Goal: Check status: Check status

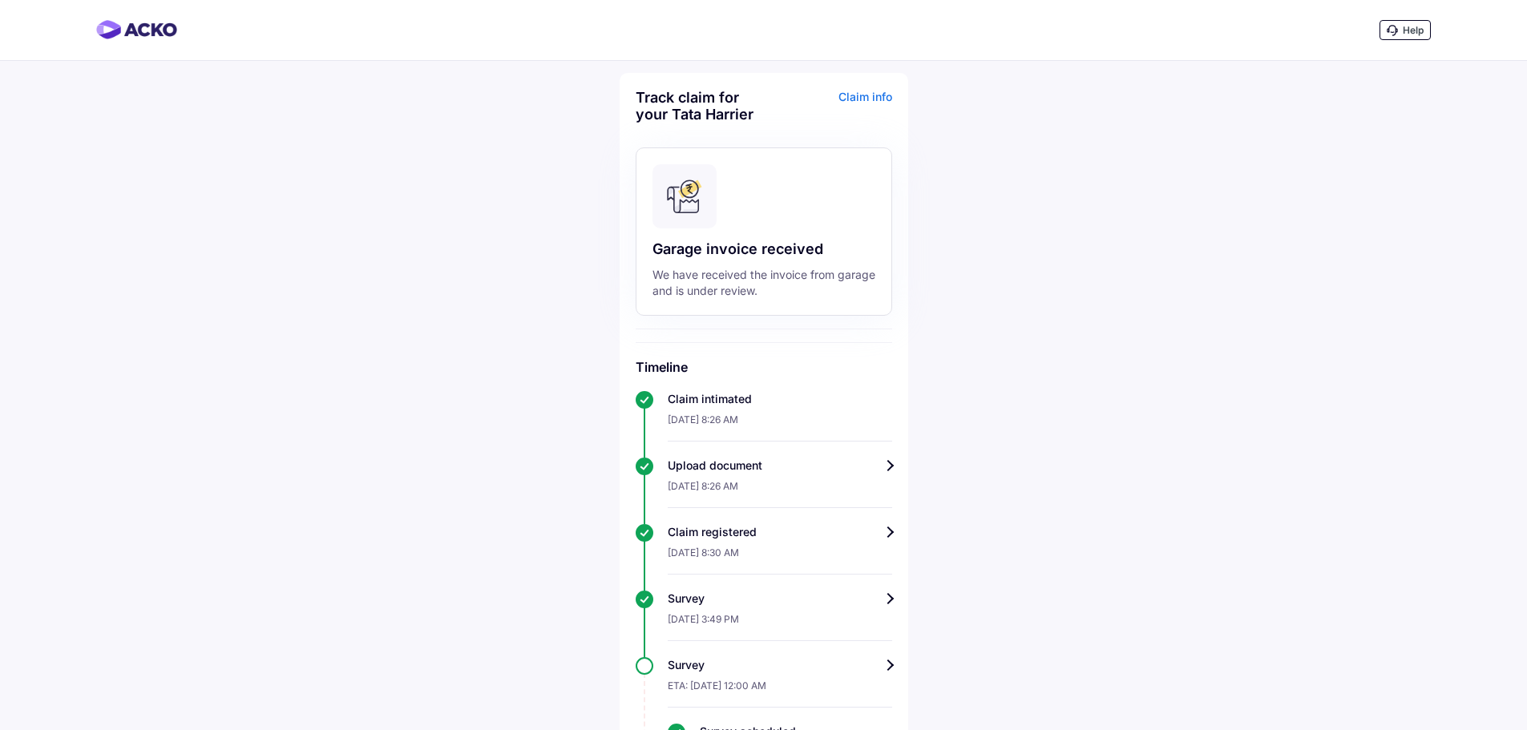
drag, startPoint x: 791, startPoint y: 281, endPoint x: 691, endPoint y: 260, distance: 102.3
click at [753, 271] on div "We have received the invoice from garage and is under review." at bounding box center [763, 283] width 223 height 32
click at [691, 260] on div "Garage invoice received We have received the invoice from garage and is under r…" at bounding box center [764, 231] width 256 height 168
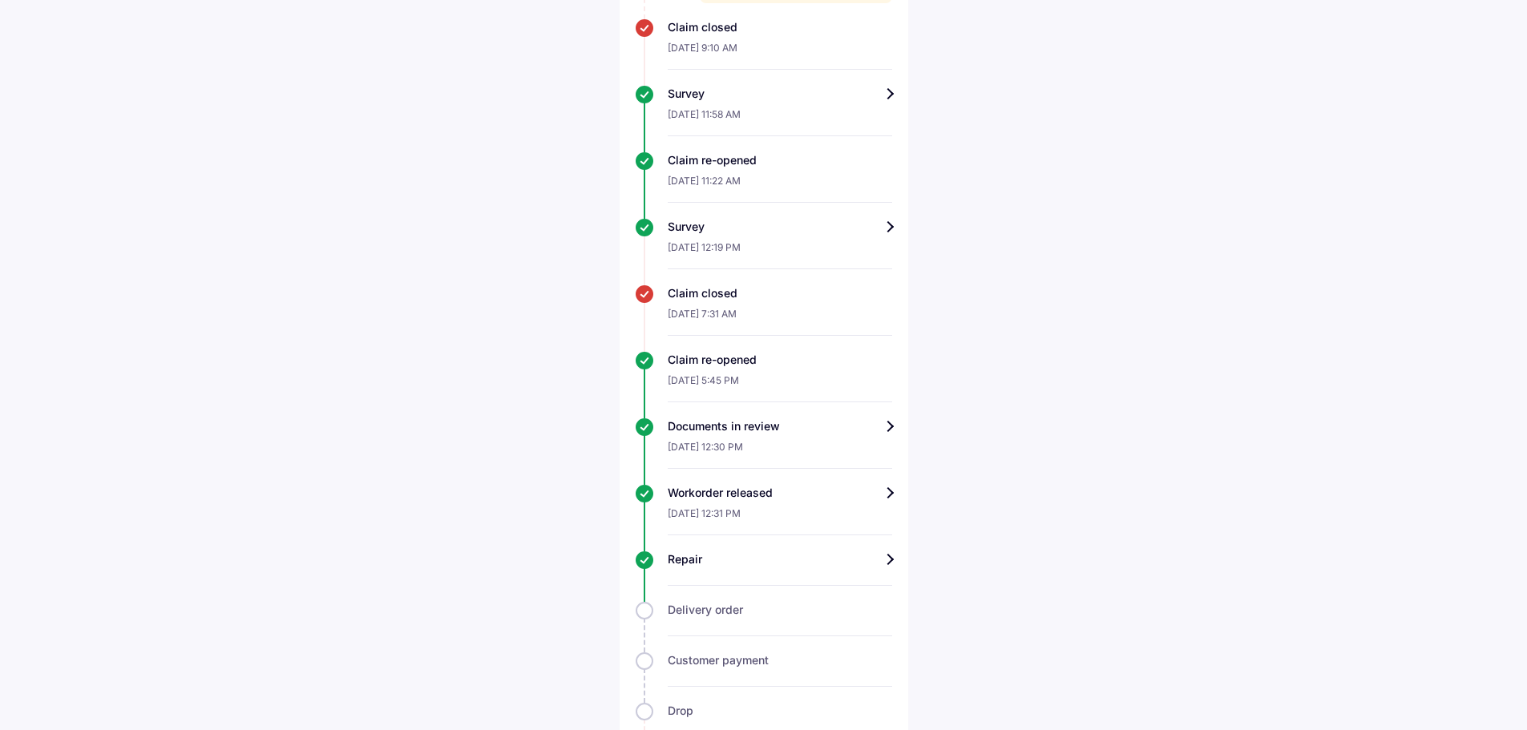
scroll to position [991, 0]
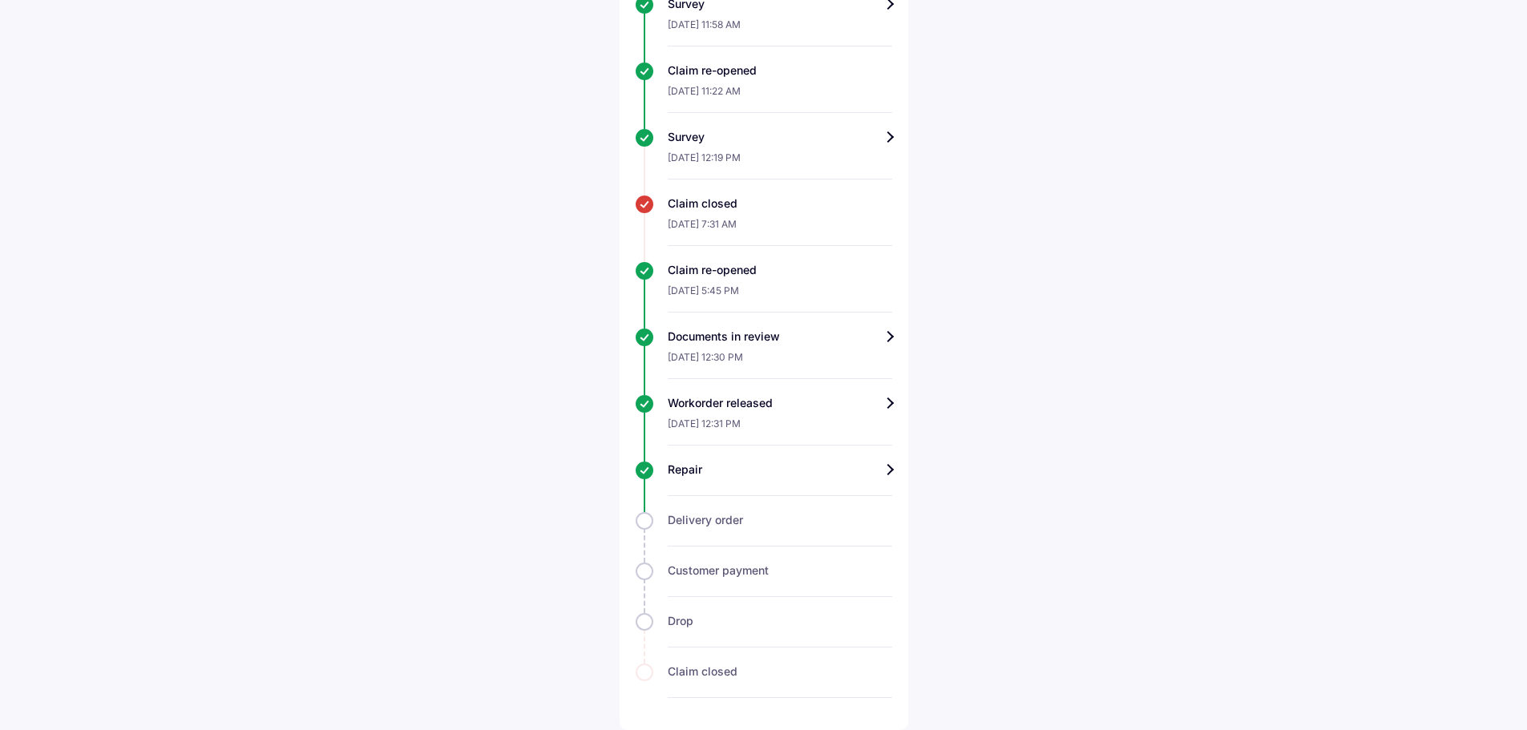
click at [888, 470] on div "Repair" at bounding box center [780, 470] width 224 height 16
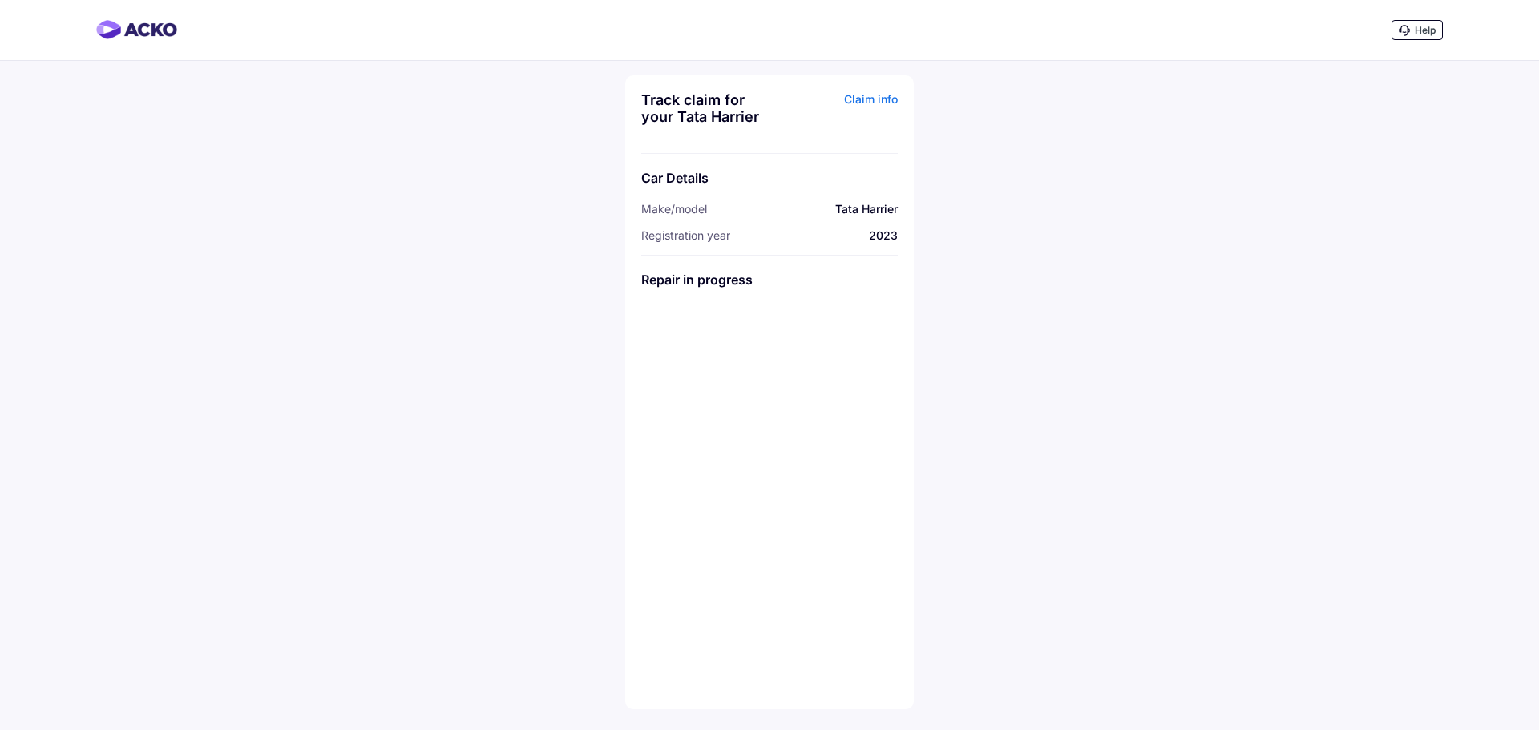
click at [886, 102] on div "Claim info" at bounding box center [835, 114] width 124 height 46
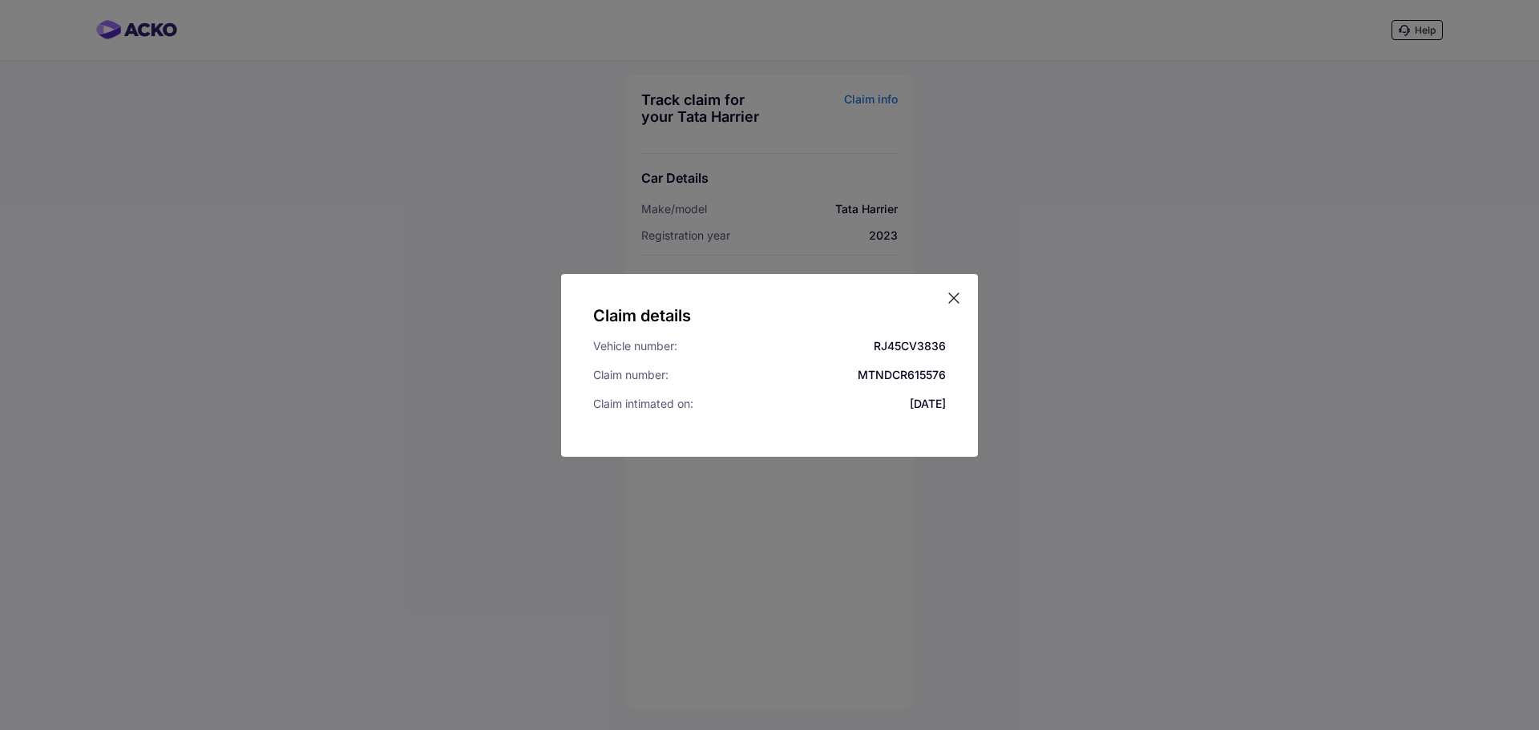
drag, startPoint x: 777, startPoint y: 167, endPoint x: 753, endPoint y: 158, distance: 25.6
click at [773, 166] on div "Claim details Vehicle number: RJ45CV3836 Claim number: MTNDCR615576 Claim intim…" at bounding box center [769, 365] width 1539 height 730
drag, startPoint x: 943, startPoint y: 293, endPoint x: 951, endPoint y: 301, distance: 11.3
click at [947, 296] on div "Claim details Vehicle number: RJ45CV3836 Claim number: MTNDCR615576 Claim intim…" at bounding box center [769, 365] width 417 height 183
click at [951, 301] on icon at bounding box center [954, 298] width 10 height 10
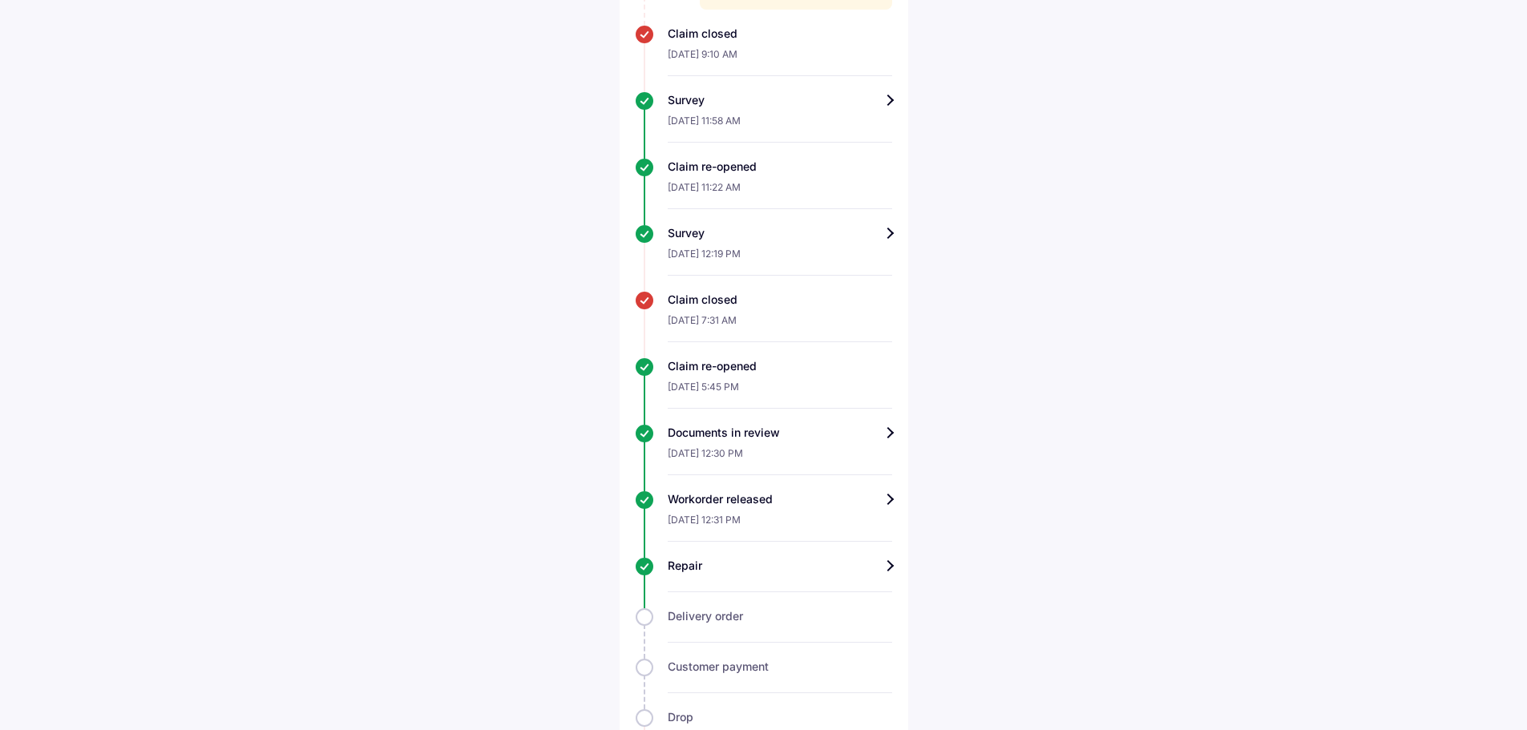
scroll to position [991, 0]
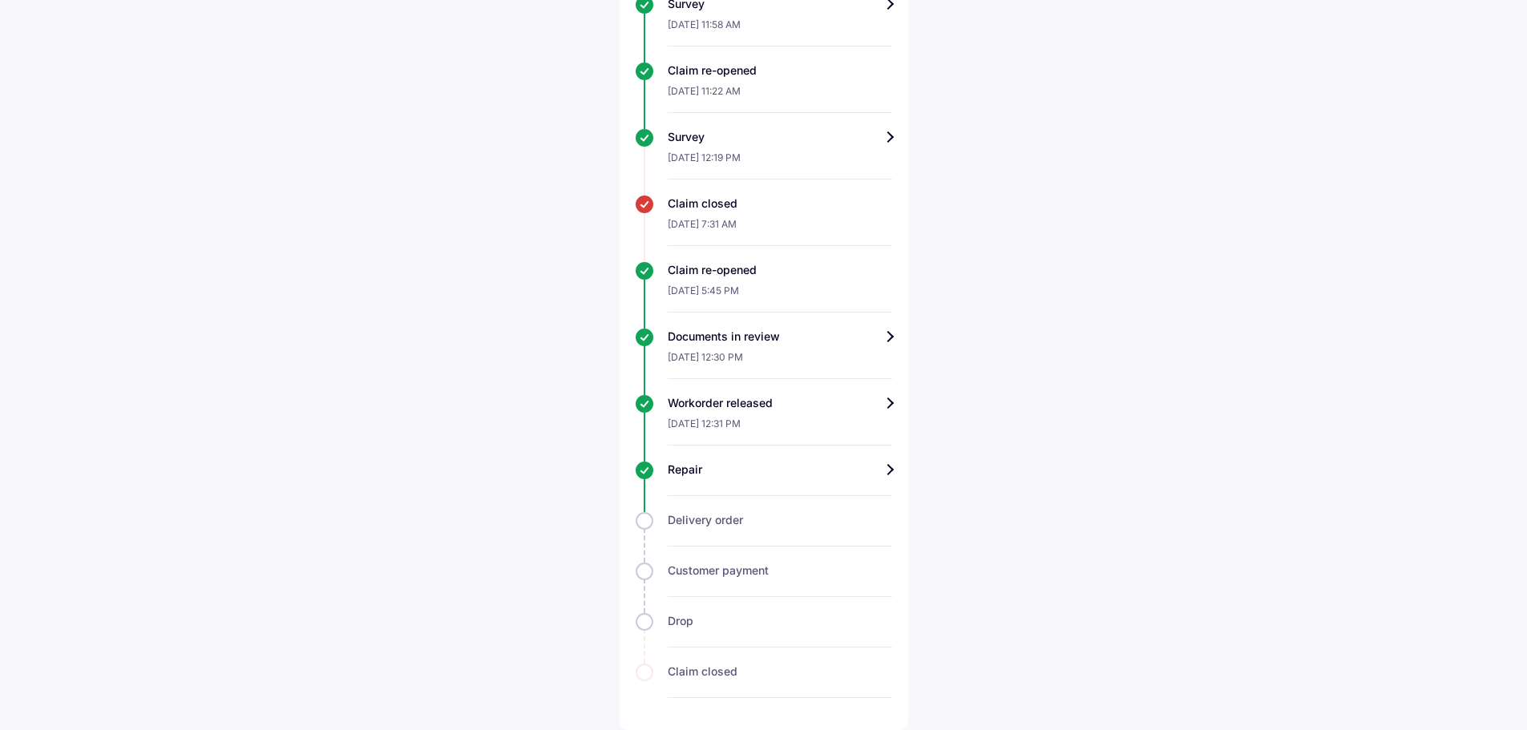
click at [886, 478] on div at bounding box center [780, 487] width 224 height 18
click at [887, 473] on div "Repair" at bounding box center [780, 470] width 224 height 16
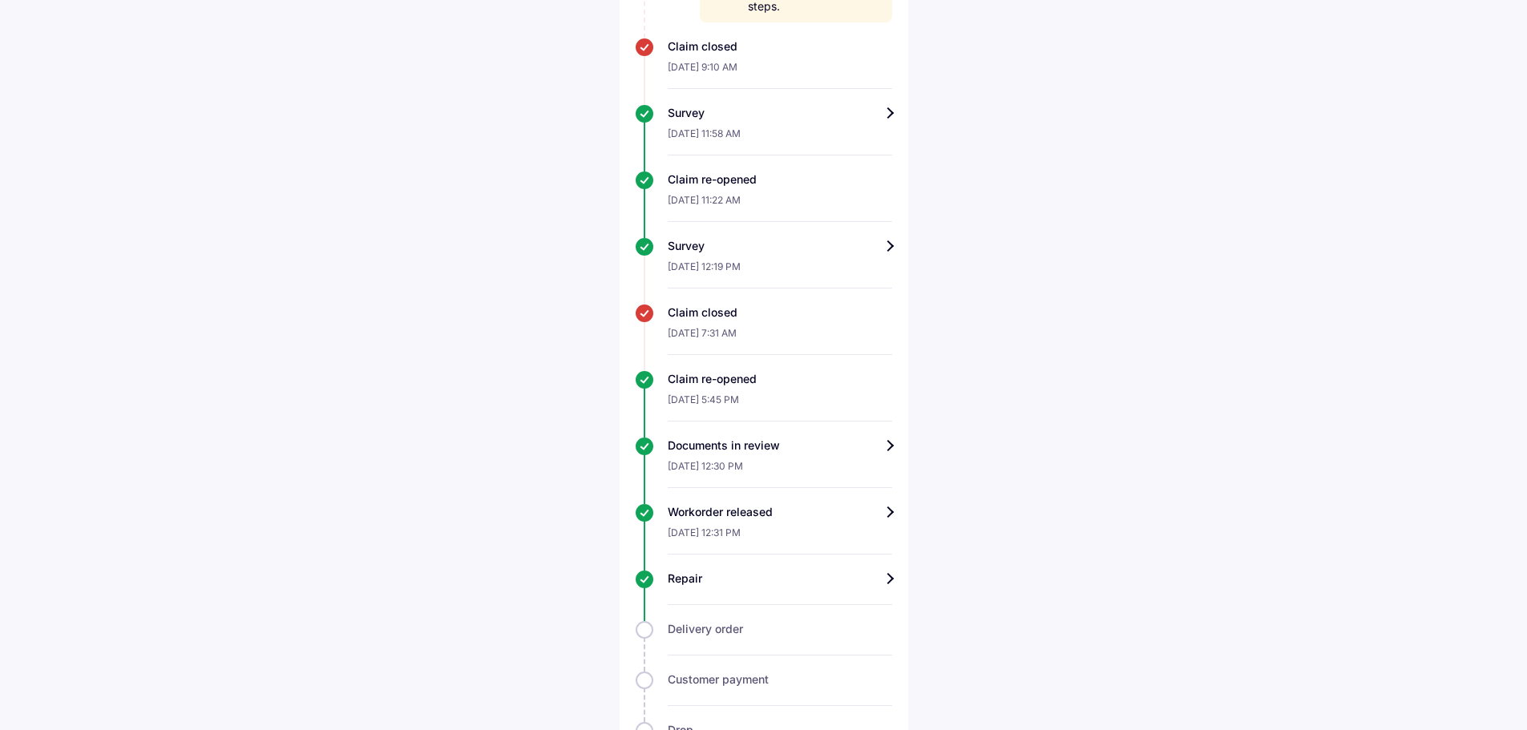
scroll to position [991, 0]
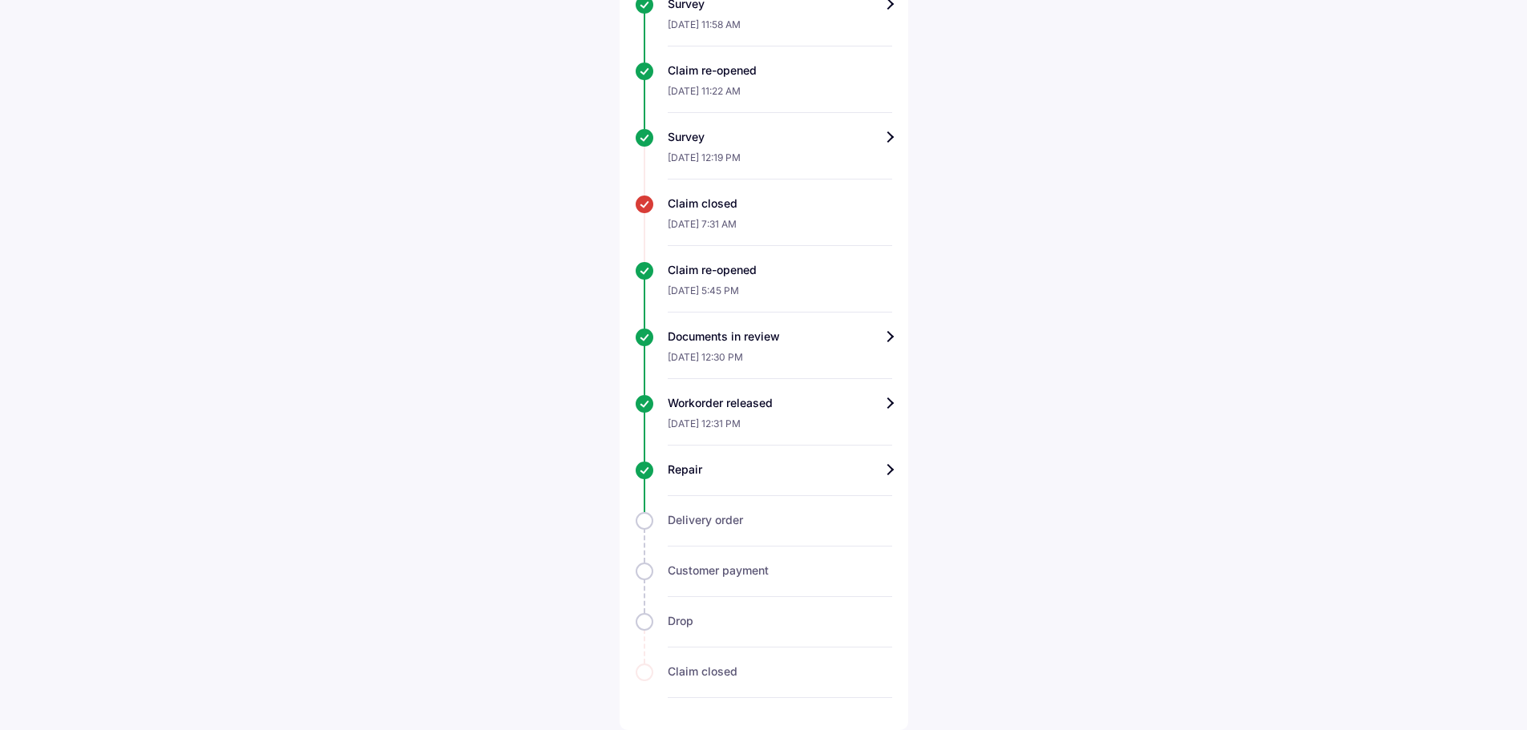
click at [644, 527] on div "Delivery order" at bounding box center [764, 529] width 256 height 34
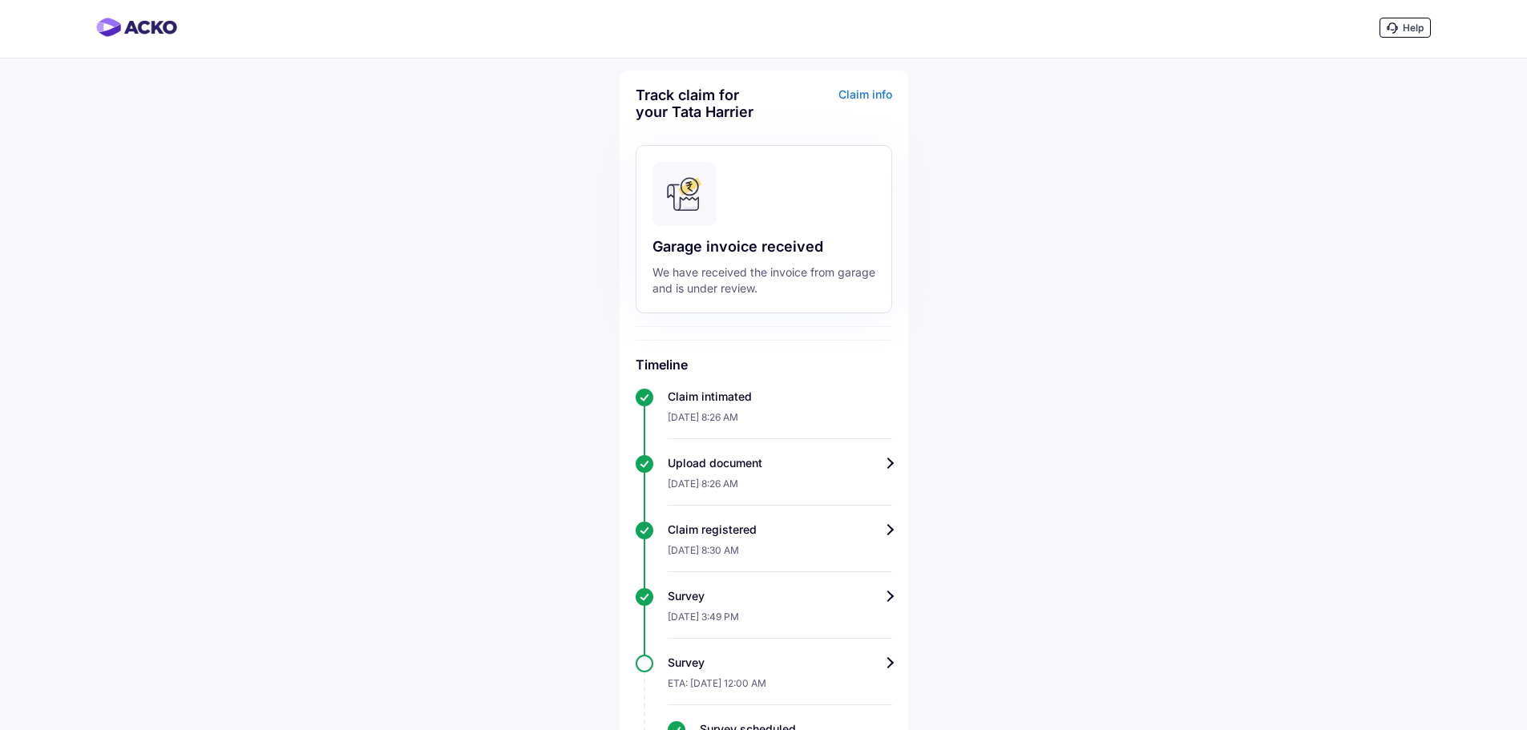
scroll to position [0, 0]
drag, startPoint x: 685, startPoint y: 204, endPoint x: 667, endPoint y: 192, distance: 21.6
click at [676, 199] on rect at bounding box center [684, 196] width 64 height 64
click at [669, 188] on icon at bounding box center [684, 196] width 64 height 64
drag, startPoint x: 672, startPoint y: 188, endPoint x: 738, endPoint y: 253, distance: 93.5
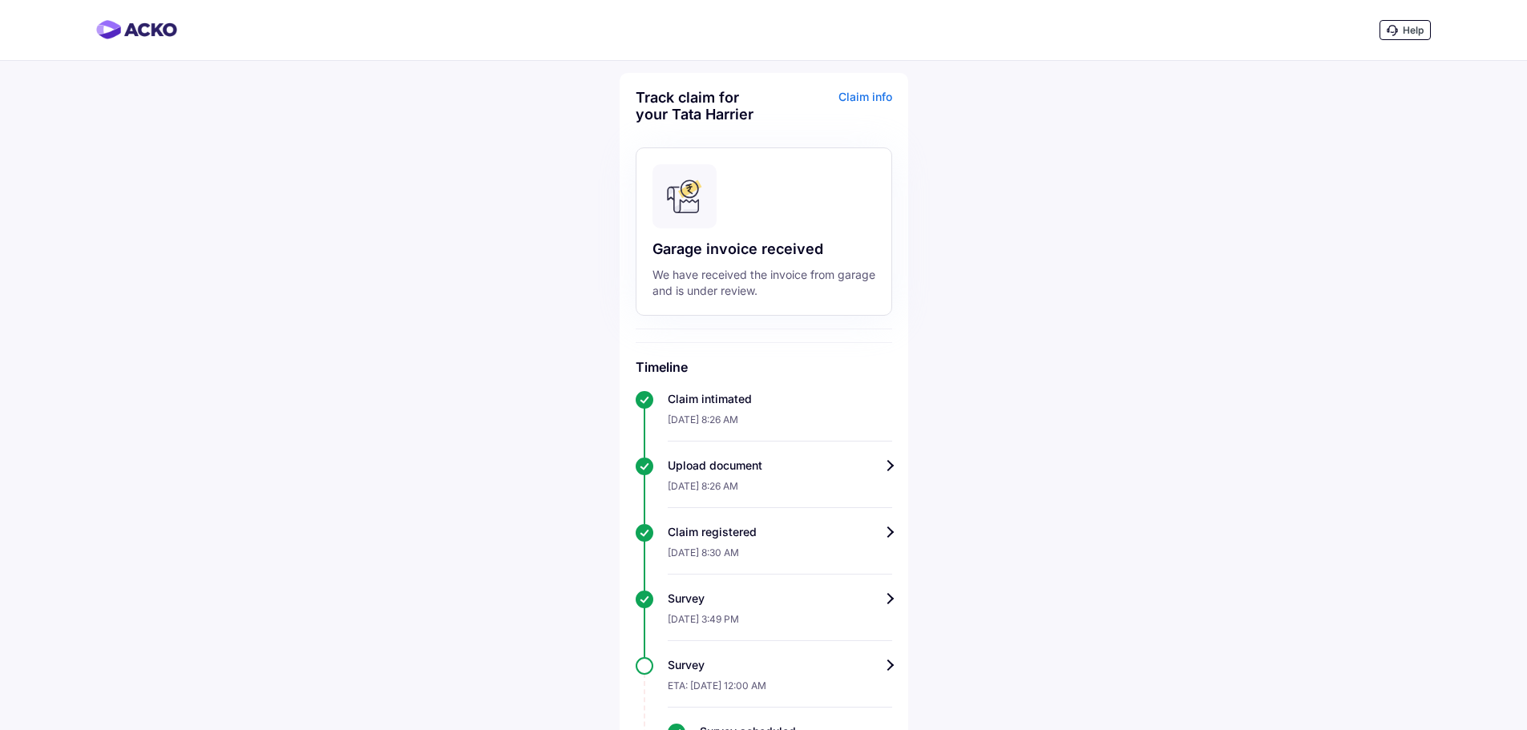
click at [681, 193] on icon at bounding box center [684, 196] width 64 height 64
drag, startPoint x: 738, startPoint y: 253, endPoint x: 644, endPoint y: 274, distance: 96.8
click at [722, 260] on div "Garage invoice received We have received the invoice from garage and is under r…" at bounding box center [764, 231] width 256 height 168
click at [879, 92] on div "Claim info" at bounding box center [830, 112] width 124 height 46
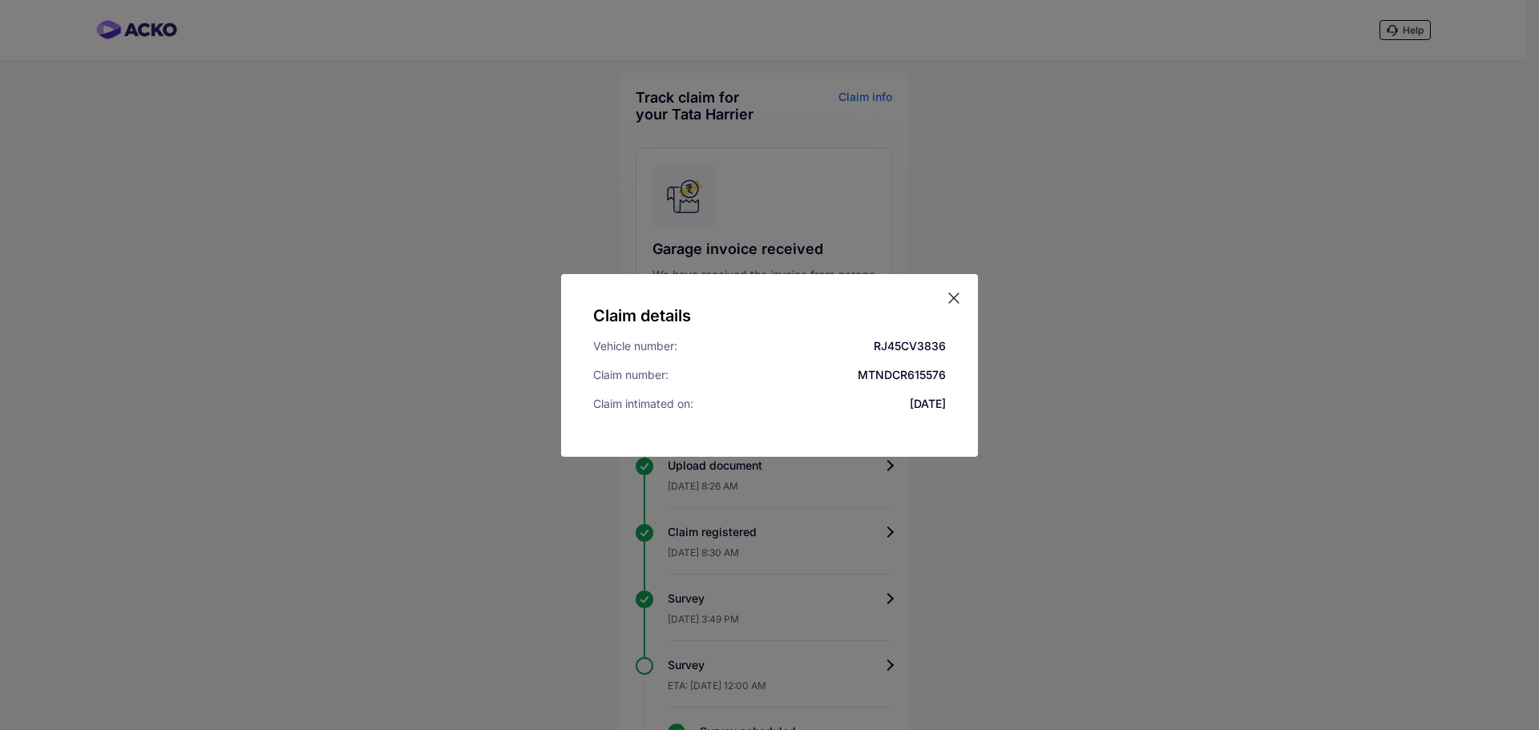
drag, startPoint x: 836, startPoint y: 151, endPoint x: 850, endPoint y: 200, distance: 50.0
click at [835, 152] on div "Claim details Vehicle number: RJ45CV3836 Claim number: MTNDCR615576 Claim intim…" at bounding box center [769, 365] width 1539 height 730
click at [954, 301] on icon at bounding box center [954, 298] width 16 height 16
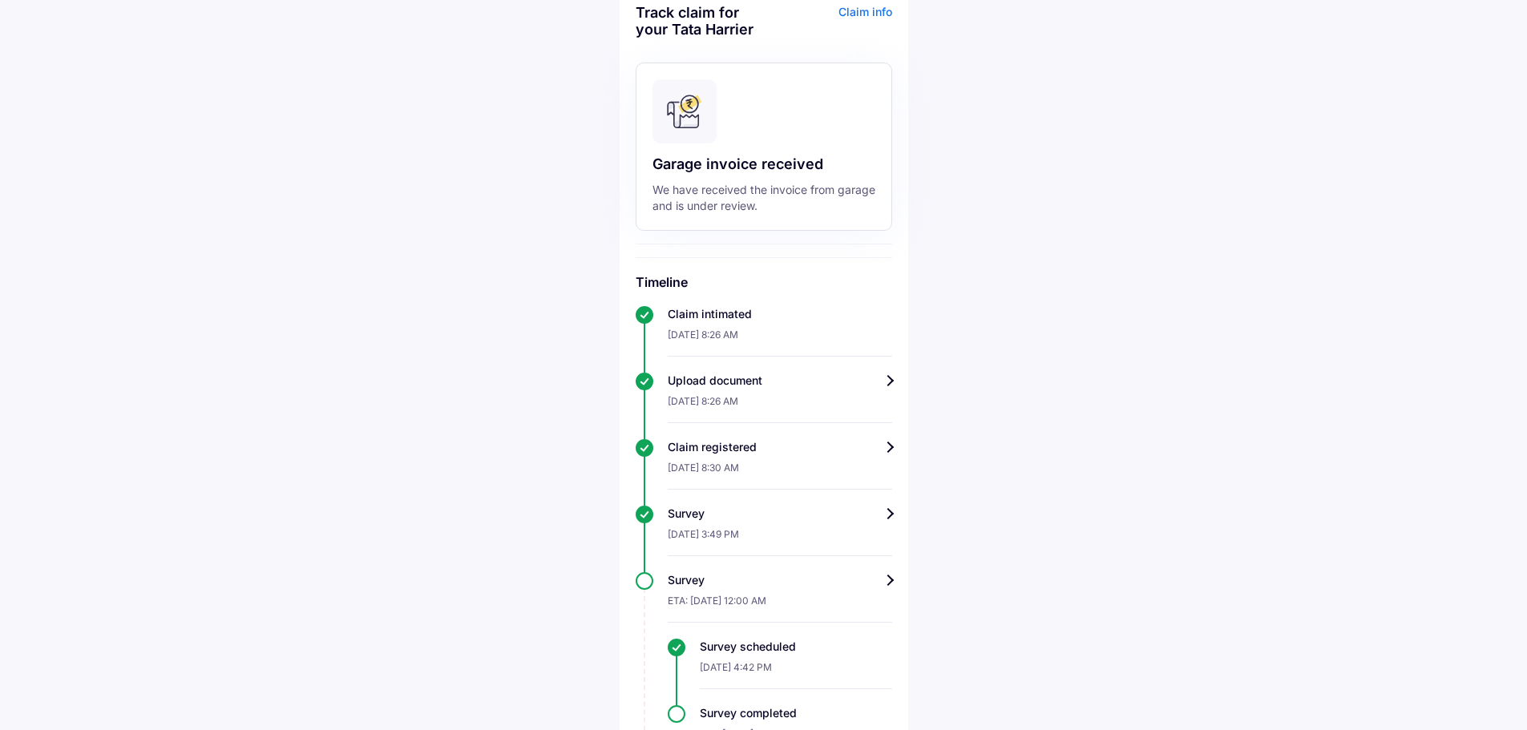
scroll to position [131, 0]
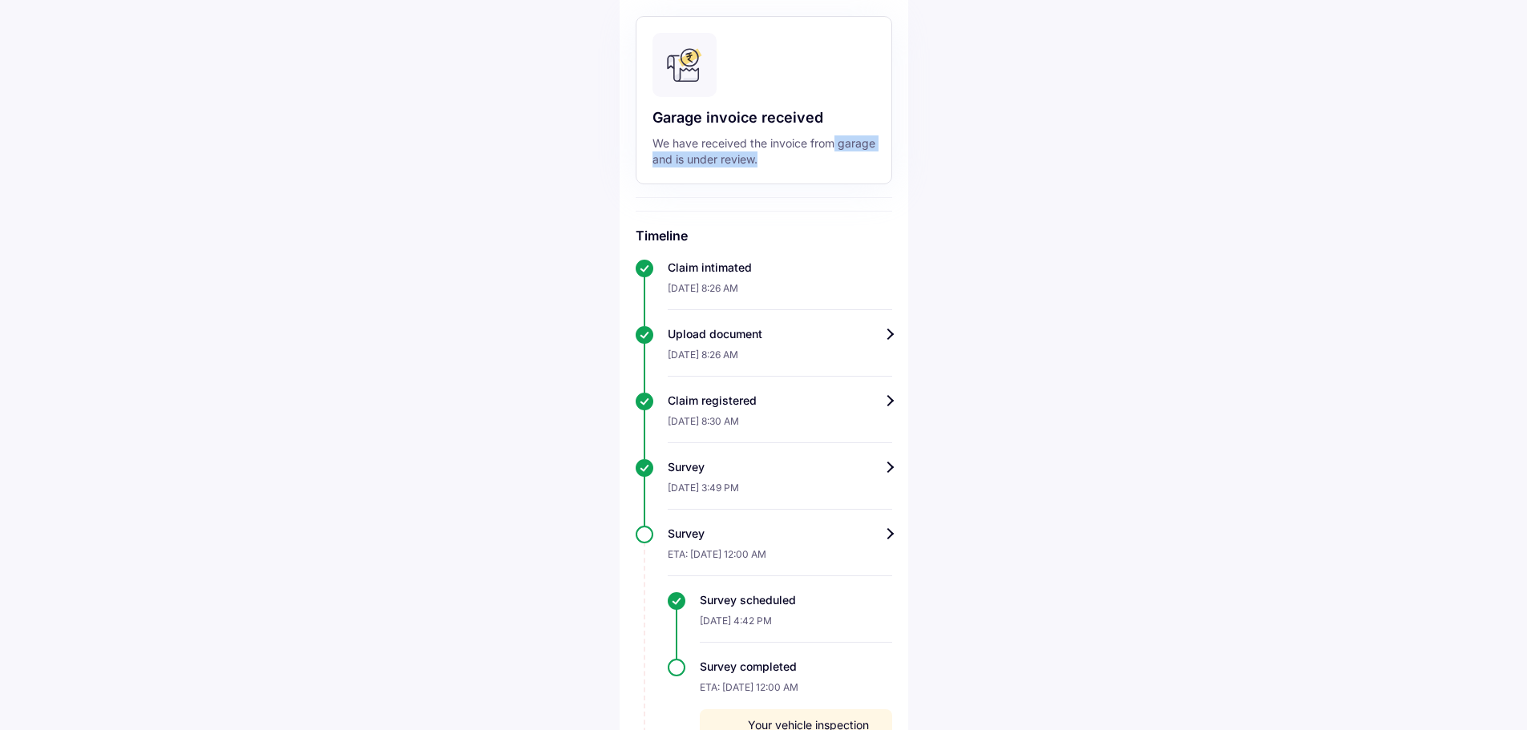
drag, startPoint x: 1512, startPoint y: 185, endPoint x: 1538, endPoint y: 135, distance: 57.0
click at [1526, 135] on html "Help Track claim for your Tata Harrier Claim info Garage invoice received We ha…" at bounding box center [763, 234] width 1527 height 730
click at [1275, 324] on div "Help Track claim for your Tata Harrier Claim info Garage invoice received We ha…" at bounding box center [763, 730] width 1527 height 1722
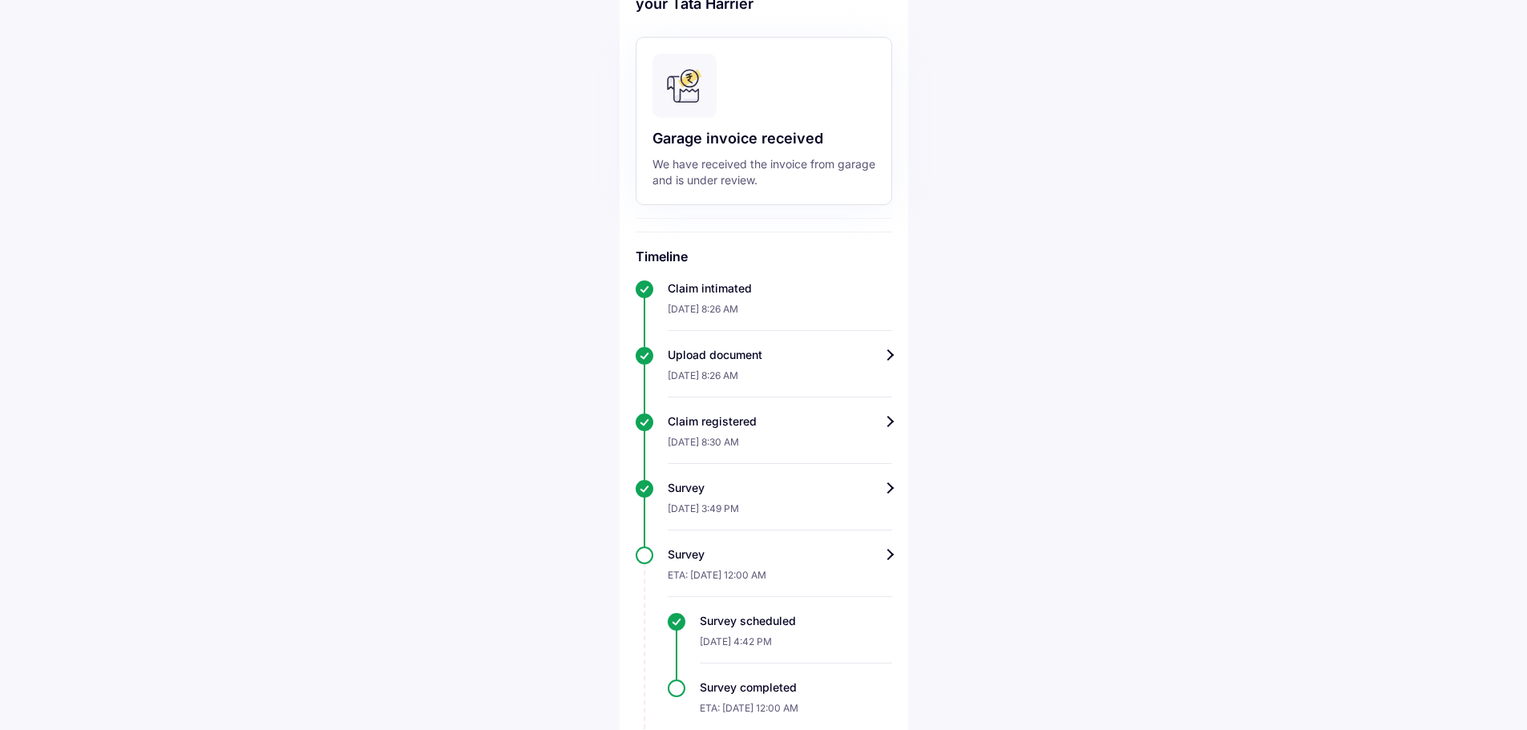
scroll to position [0, 0]
